Goal: Information Seeking & Learning: Compare options

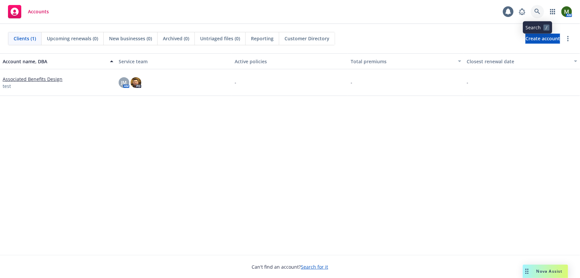
click at [532, 13] on link at bounding box center [537, 11] width 13 height 13
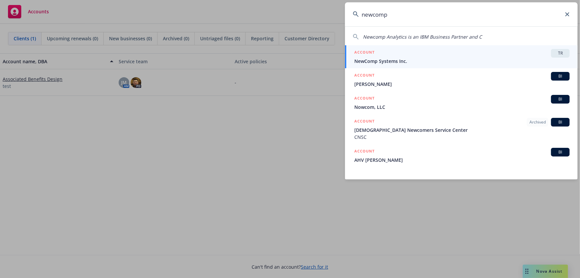
type input "newcomp"
click at [389, 58] on span "NewComp Systems Inc." at bounding box center [463, 61] width 216 height 7
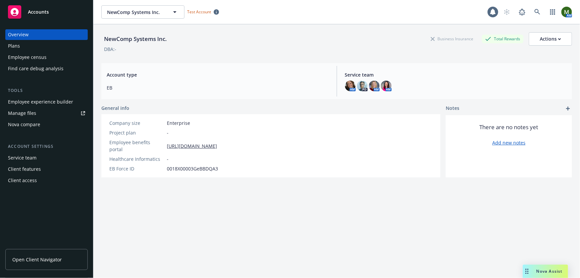
click at [51, 105] on div "Employee experience builder" at bounding box center [40, 101] width 65 height 11
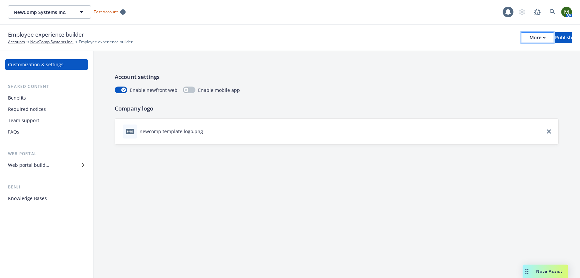
click at [522, 36] on button "More" at bounding box center [538, 37] width 32 height 11
drag, startPoint x: 469, startPoint y: 65, endPoint x: 464, endPoint y: 61, distance: 6.6
click at [469, 65] on link "Copy portal link" at bounding box center [483, 65] width 98 height 13
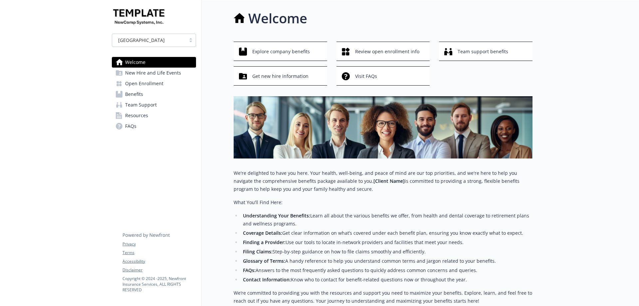
click at [132, 89] on span "Benefits" at bounding box center [134, 94] width 18 height 11
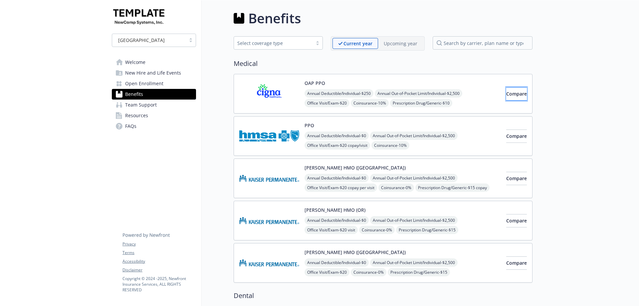
click at [506, 87] on button "Compare" at bounding box center [516, 93] width 21 height 13
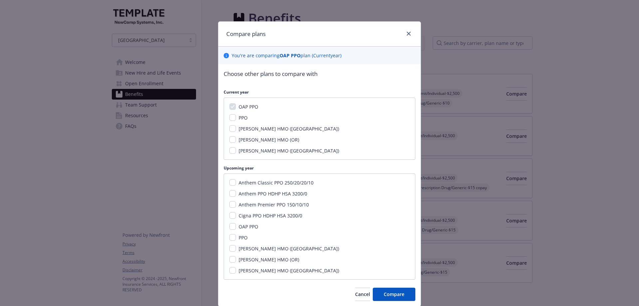
click at [396, 26] on div "Compare plans" at bounding box center [319, 34] width 202 height 25
click at [401, 28] on div "Compare plans" at bounding box center [319, 34] width 202 height 25
click at [406, 35] on icon "close" at bounding box center [408, 34] width 4 height 4
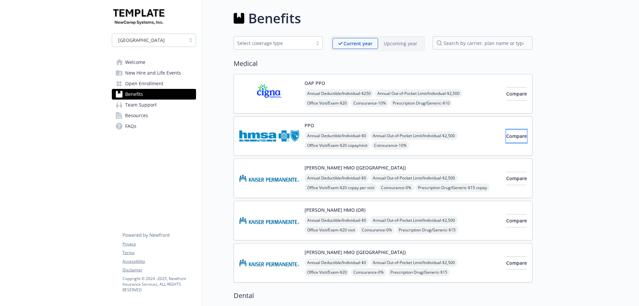
click at [520, 137] on button "Compare" at bounding box center [516, 135] width 21 height 13
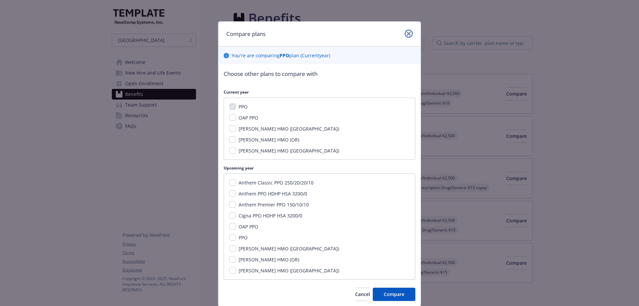
click at [407, 33] on icon "close" at bounding box center [408, 34] width 4 height 4
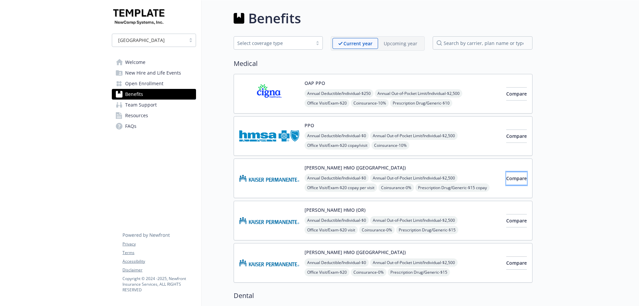
click at [506, 181] on span "Compare" at bounding box center [516, 178] width 21 height 6
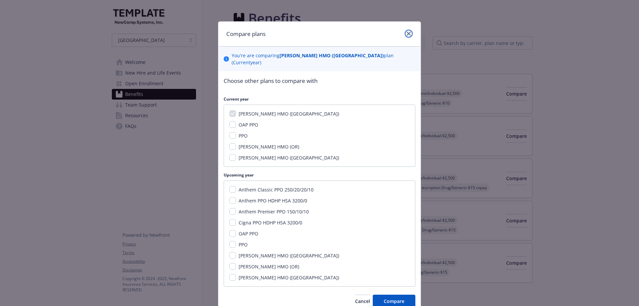
click at [408, 34] on icon "close" at bounding box center [408, 34] width 4 height 4
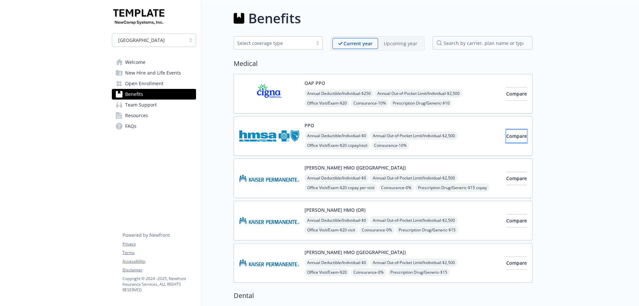
click at [514, 133] on span "Compare" at bounding box center [516, 136] width 21 height 6
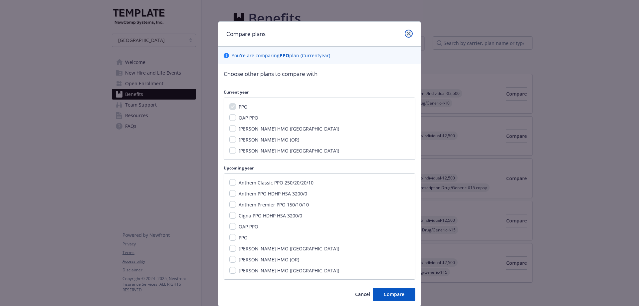
click at [407, 32] on icon "close" at bounding box center [408, 34] width 4 height 4
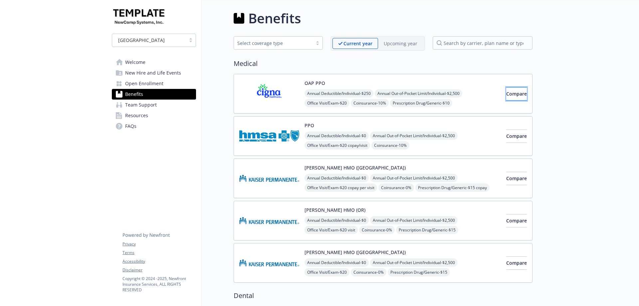
click at [508, 95] on span "Compare" at bounding box center [516, 93] width 21 height 6
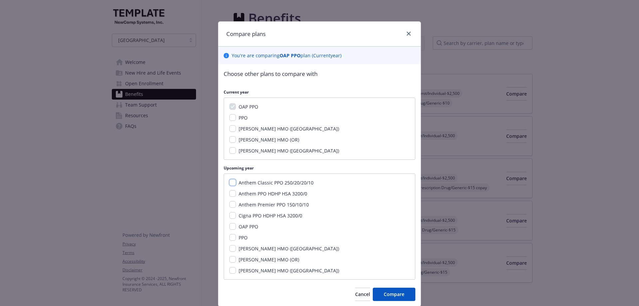
click at [233, 183] on input "Anthem Classic PPO 250/20/20/10" at bounding box center [232, 182] width 7 height 7
checkbox input "true"
click at [229, 197] on div "Anthem PPO HDHP HSA 3200/0" at bounding box center [319, 193] width 180 height 7
click at [232, 195] on input "Anthem PPO HDHP HSA 3200/0" at bounding box center [232, 193] width 7 height 7
checkbox input "true"
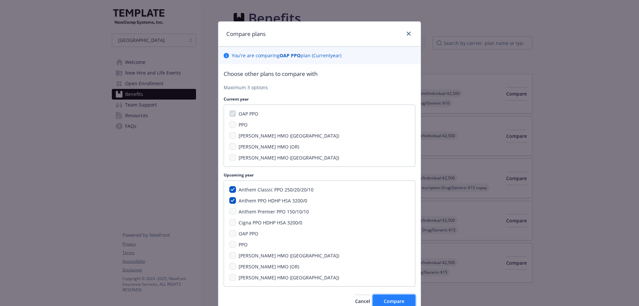
click at [387, 298] on span "Compare" at bounding box center [394, 301] width 21 height 6
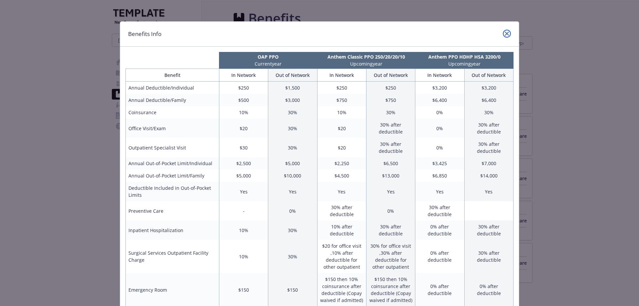
click at [505, 32] on icon "close" at bounding box center [507, 34] width 4 height 4
